Goal: Find specific page/section: Find specific page/section

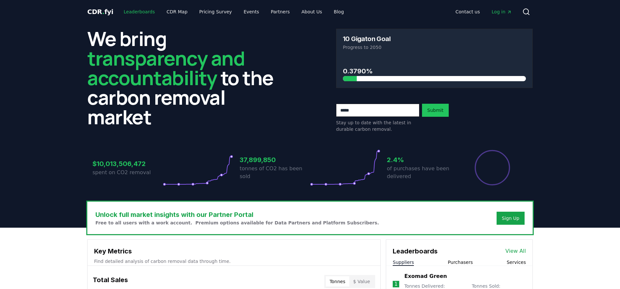
click at [139, 12] on link "Leaderboards" at bounding box center [140, 12] width 42 height 12
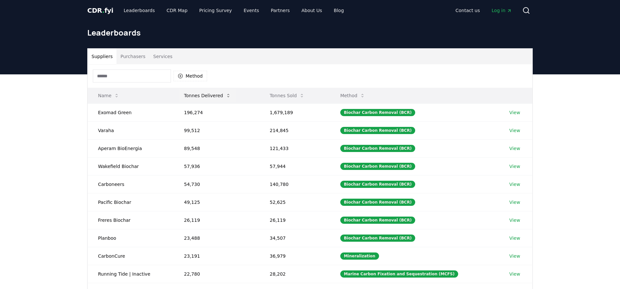
click at [216, 95] on button "Tonnes Delivered" at bounding box center [207, 95] width 57 height 13
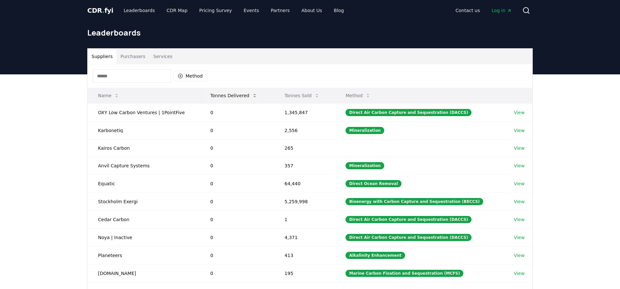
click at [216, 95] on button "Tonnes Delivered" at bounding box center [233, 95] width 57 height 13
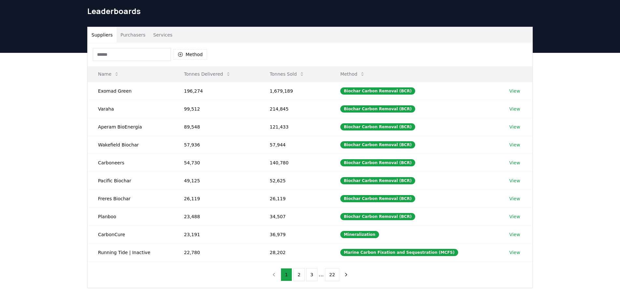
scroll to position [54, 0]
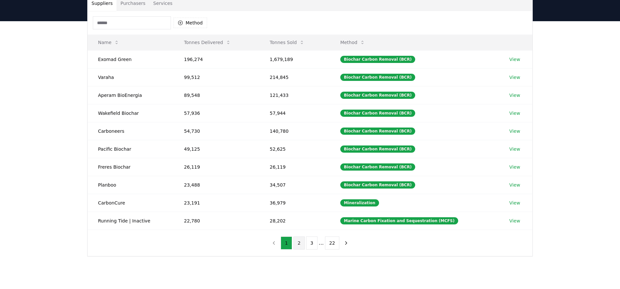
click at [302, 247] on button "2" at bounding box center [299, 242] width 11 height 13
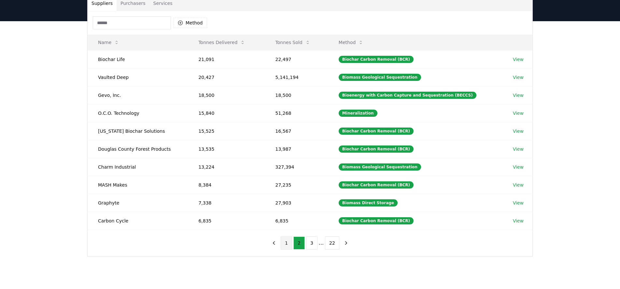
click at [288, 244] on button "1" at bounding box center [286, 242] width 11 height 13
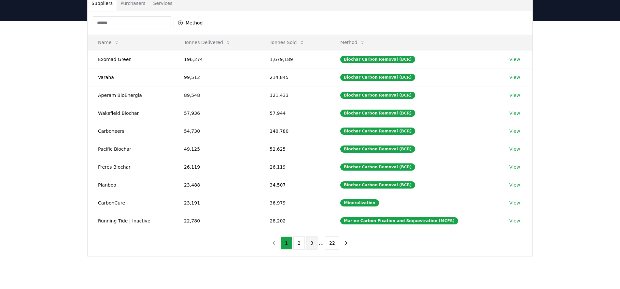
click at [312, 242] on button "3" at bounding box center [311, 242] width 11 height 13
